Goal: Task Accomplishment & Management: Manage account settings

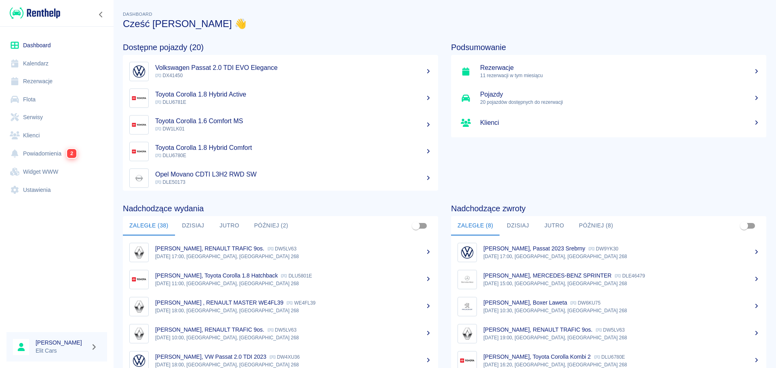
click at [42, 83] on link "Rezerwacje" at bounding box center [56, 81] width 101 height 18
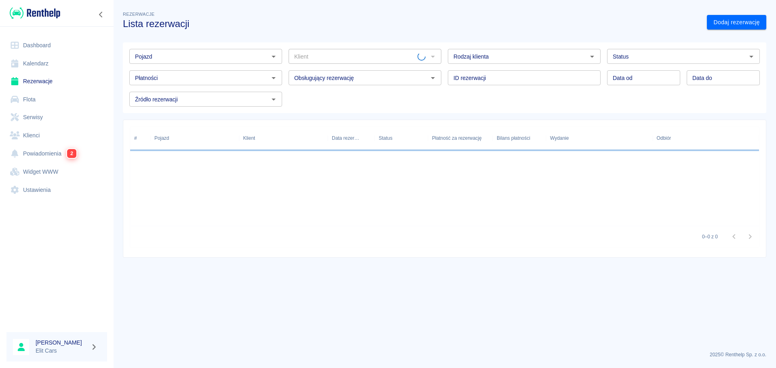
click at [186, 53] on input "Pojazd" at bounding box center [199, 56] width 135 height 10
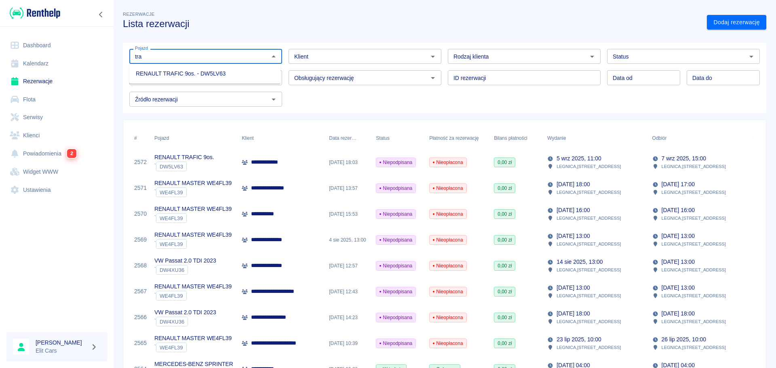
click at [189, 76] on li "RENAULT TRAFIC 9os. - DW5LV63" at bounding box center [204, 73] width 151 height 13
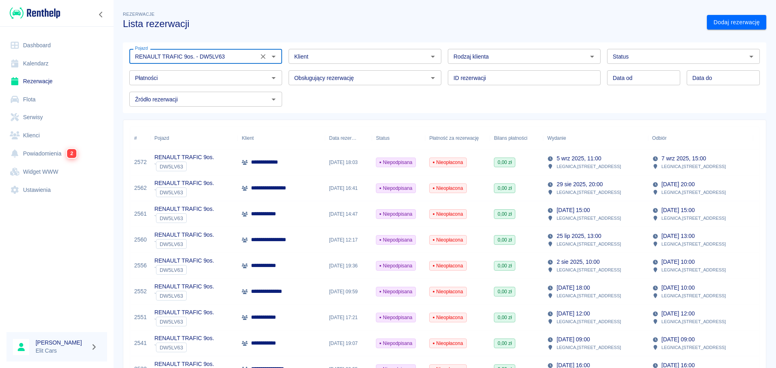
type input "RENAULT TRAFIC 9os. - DW5LV63"
click at [275, 162] on p "**********" at bounding box center [274, 162] width 47 height 8
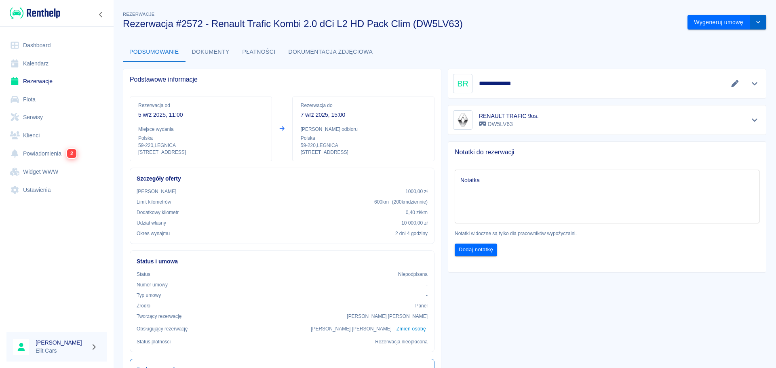
click at [756, 21] on button "drop-down" at bounding box center [758, 22] width 16 height 15
click at [711, 66] on li "Anuluj rezerwację" at bounding box center [720, 65] width 65 height 13
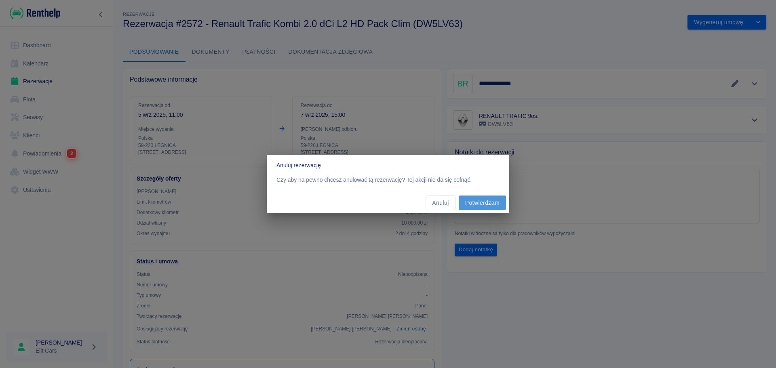
click at [483, 202] on button "Potwierdzam" at bounding box center [481, 203] width 47 height 15
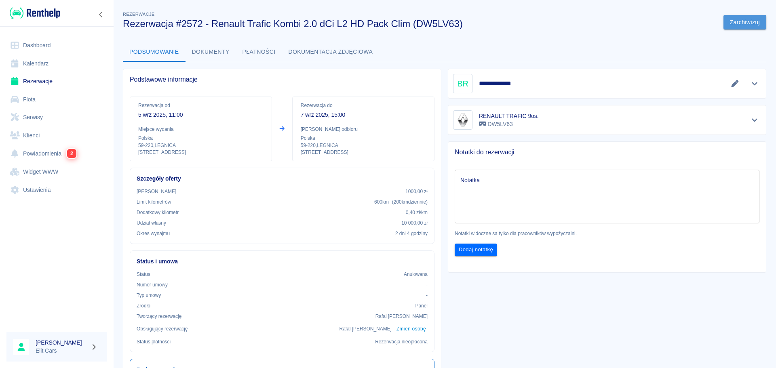
click at [731, 25] on button "Zarchiwizuj" at bounding box center [744, 22] width 43 height 15
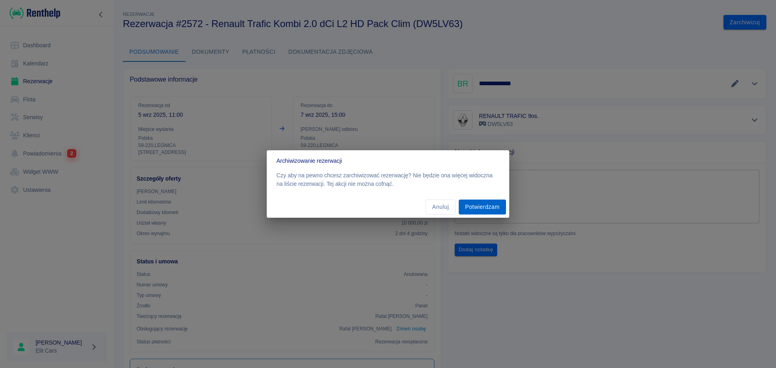
click at [480, 209] on button "Potwierdzam" at bounding box center [481, 207] width 47 height 15
